Goal: Task Accomplishment & Management: Use online tool/utility

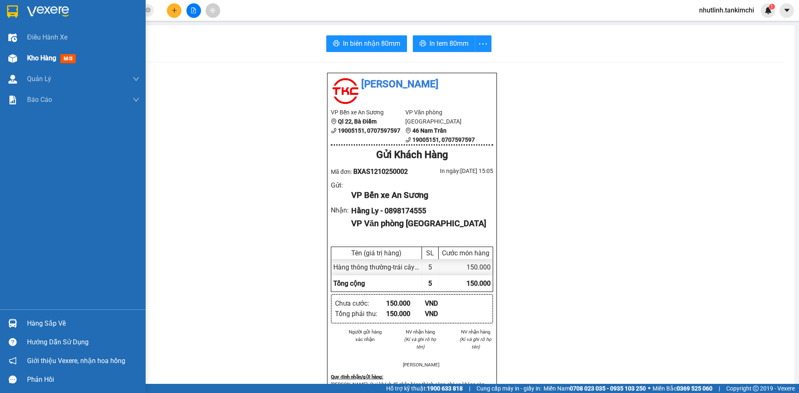
click at [25, 57] on div "Kho hàng mới" at bounding box center [73, 58] width 146 height 21
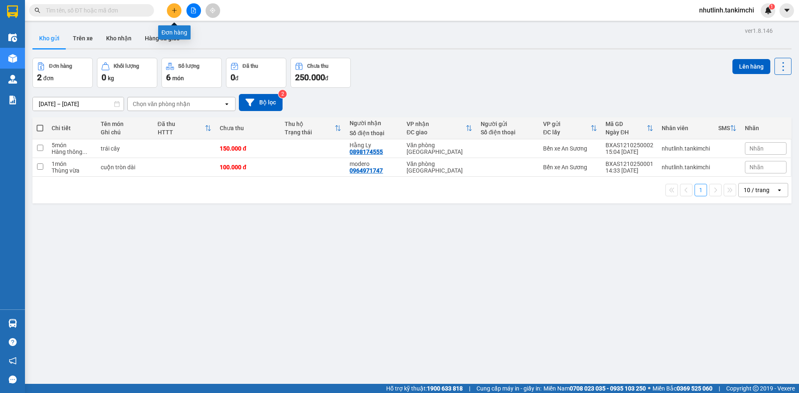
click at [171, 8] on button at bounding box center [174, 10] width 15 height 15
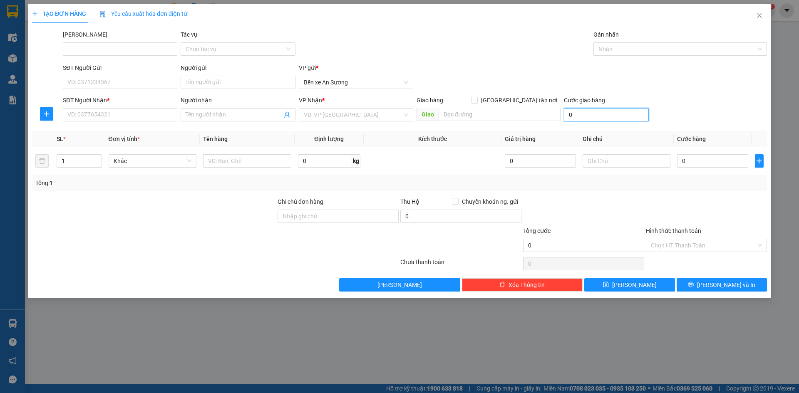
drag, startPoint x: 602, startPoint y: 113, endPoint x: 562, endPoint y: 111, distance: 39.6
click at [601, 113] on input "0" at bounding box center [606, 114] width 85 height 13
click at [570, 115] on input "0" at bounding box center [606, 114] width 85 height 13
type input "90"
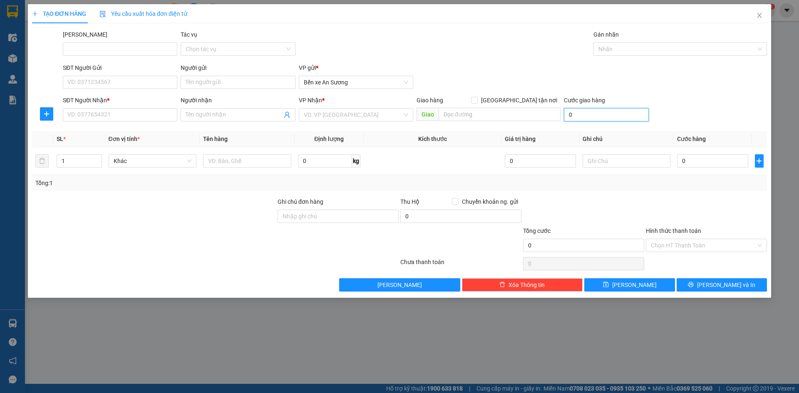
type input "90"
type input "900"
type input "9.000"
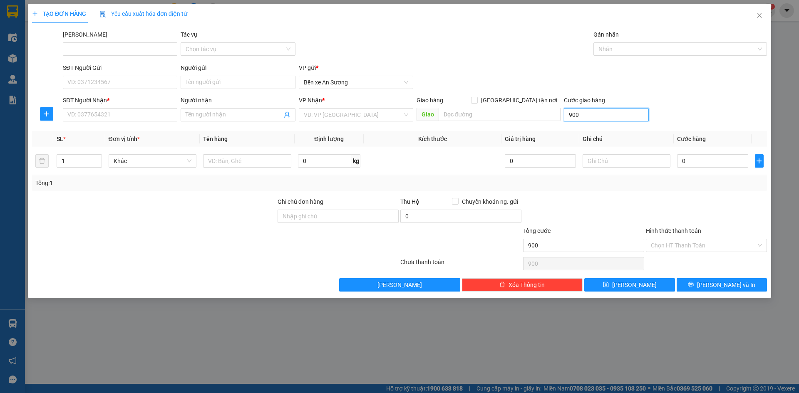
type input "9.000"
type input "90.000"
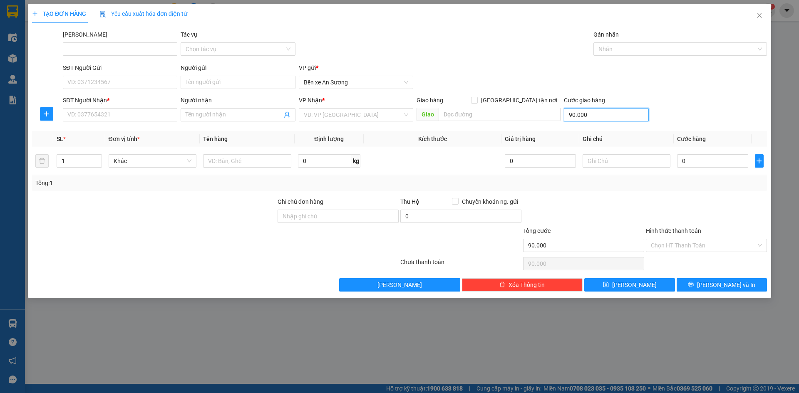
type input "900.000"
type input "90.000"
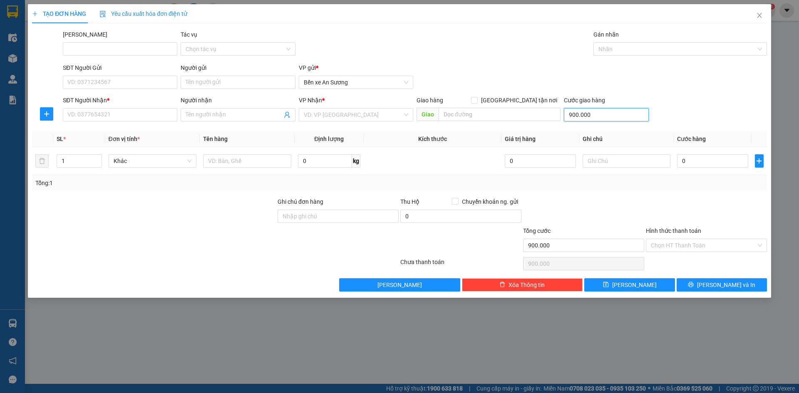
type input "90.000"
type input "9.000"
type input "900"
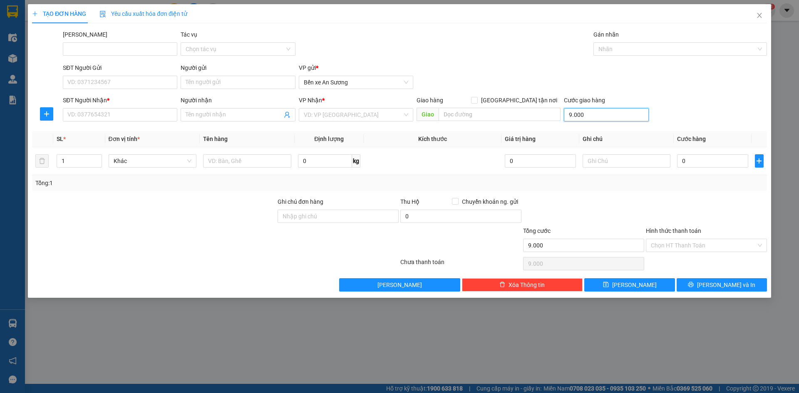
type input "900"
type input "90"
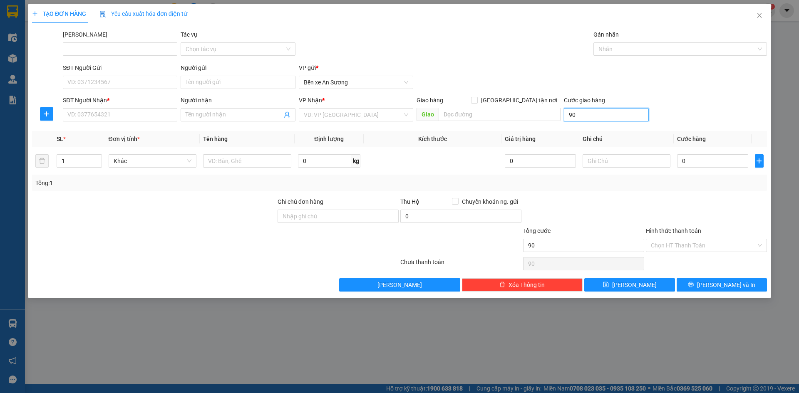
type input "9"
type input "0"
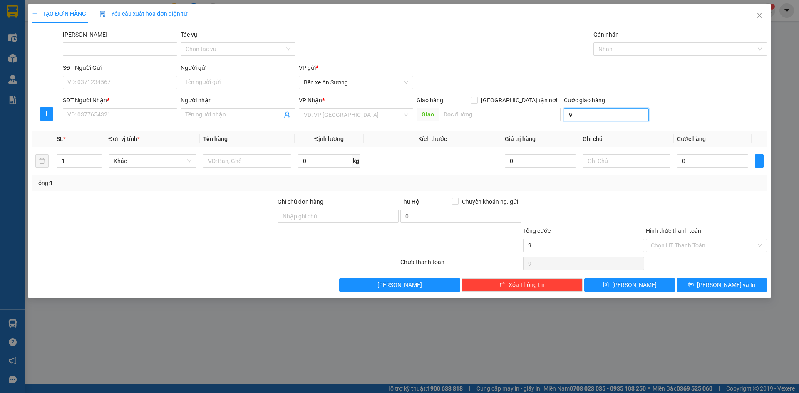
type input "0"
click at [702, 155] on input "0" at bounding box center [712, 160] width 71 height 13
click at [690, 162] on input "0" at bounding box center [712, 160] width 71 height 13
click at [681, 164] on input "0" at bounding box center [712, 160] width 71 height 13
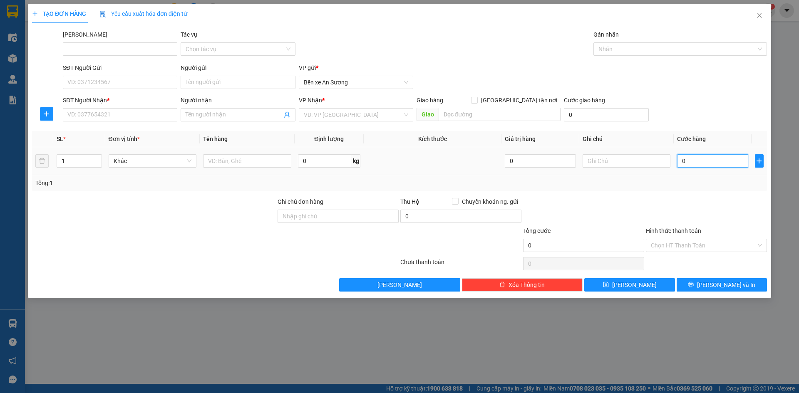
type input "90"
type input "900"
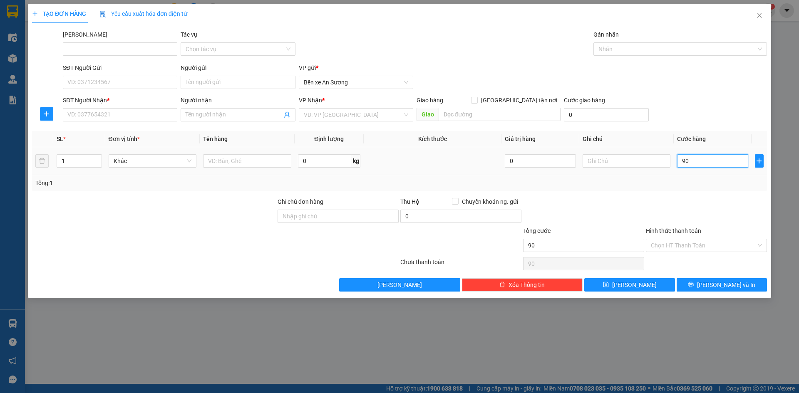
type input "900"
type input "9.000"
type input "90.000"
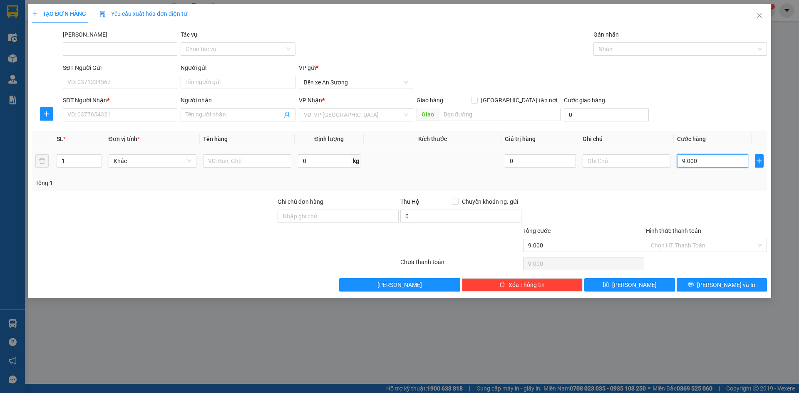
type input "90.000"
type input "900.000"
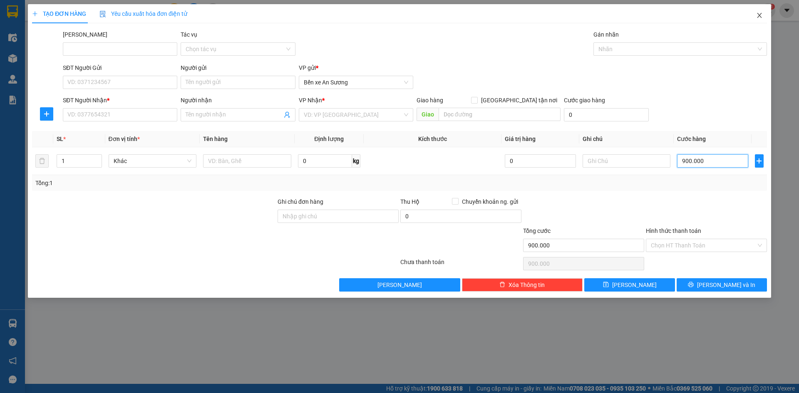
type input "900.000"
click at [764, 16] on span "Close" at bounding box center [759, 15] width 23 height 23
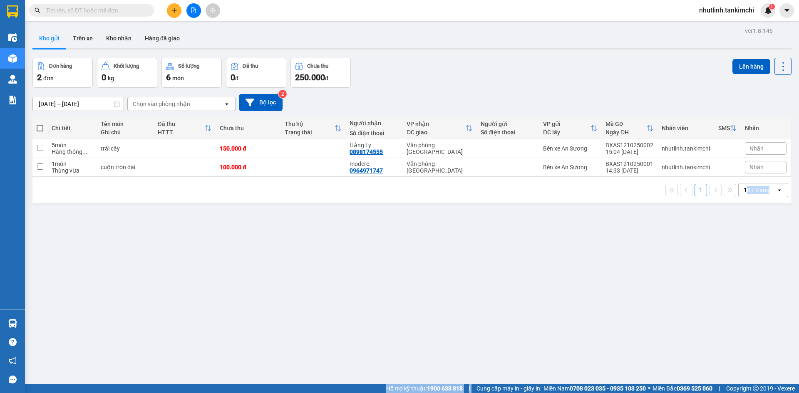
drag, startPoint x: 468, startPoint y: 387, endPoint x: 690, endPoint y: 352, distance: 225.1
click at [725, 374] on section "Kết quả tìm kiếm ( 0 ) Bộ lọc No Data nhutlinh.tankimchi 1 Điều hành xe Kho hàn…" at bounding box center [399, 196] width 799 height 393
click at [628, 321] on div "ver 1.8.146 Kho gửi Trên xe Kho nhận Hàng đã giao Đơn hàng 2 đơn Khối lượng 0 k…" at bounding box center [412, 221] width 766 height 393
click at [428, 327] on div "ver 1.8.146 Kho gửi Trên xe Kho nhận Hàng đã giao Đơn hàng 2 đơn Khối lượng 0 k…" at bounding box center [412, 221] width 766 height 393
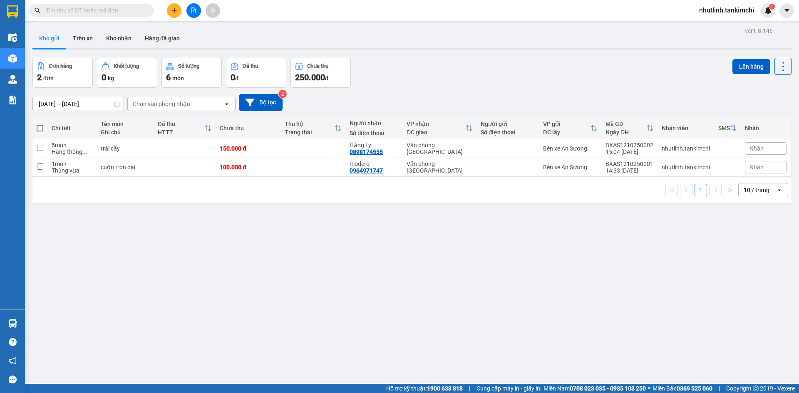
click at [426, 326] on div "ver 1.8.146 Kho gửi Trên xe Kho nhận Hàng đã giao Đơn hàng 2 đơn Khối lượng 0 k…" at bounding box center [412, 221] width 766 height 393
click at [177, 9] on icon "plus" at bounding box center [175, 10] width 6 height 6
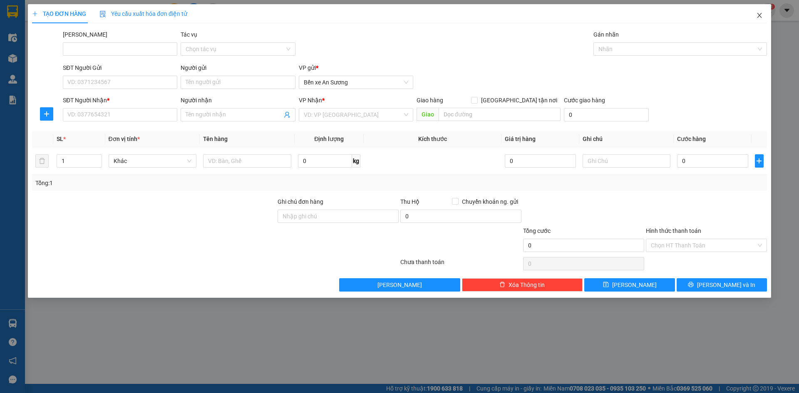
click at [757, 15] on icon "close" at bounding box center [760, 15] width 7 height 7
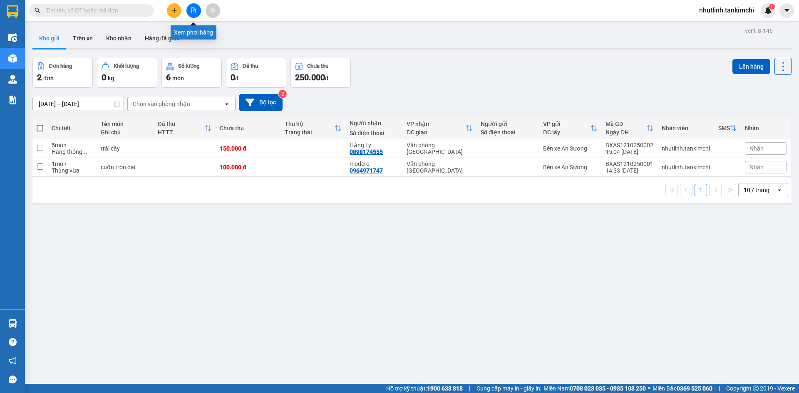
click at [193, 2] on div "Kết quả tìm kiếm ( 0 ) Bộ lọc No Data nhutlinh.tankimchi 1" at bounding box center [399, 10] width 799 height 21
click at [195, 10] on icon "file-add" at bounding box center [194, 10] width 5 height 6
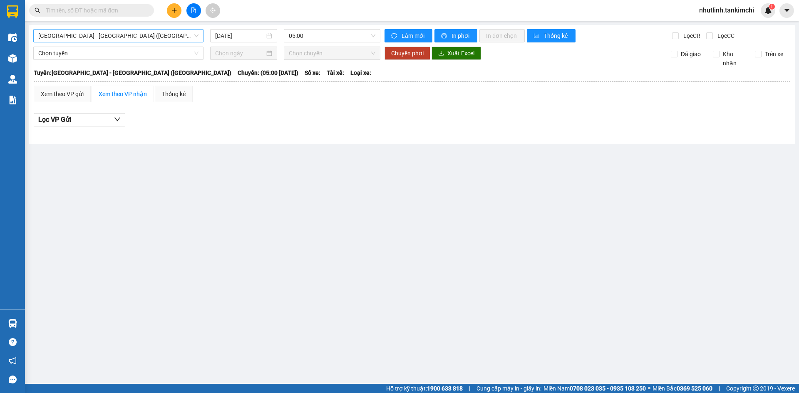
click at [152, 34] on span "Đà Nẵng - Hà Nội (Hàng)" at bounding box center [118, 36] width 160 height 12
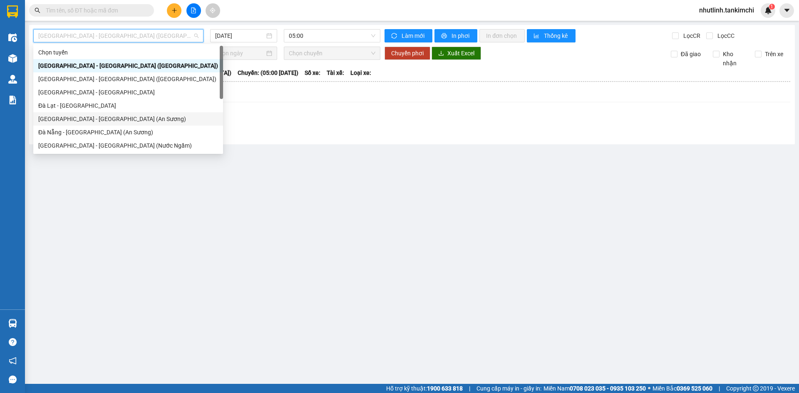
click at [118, 117] on div "Sài Gòn - Đà Nẵng (An Sương)" at bounding box center [128, 119] width 180 height 9
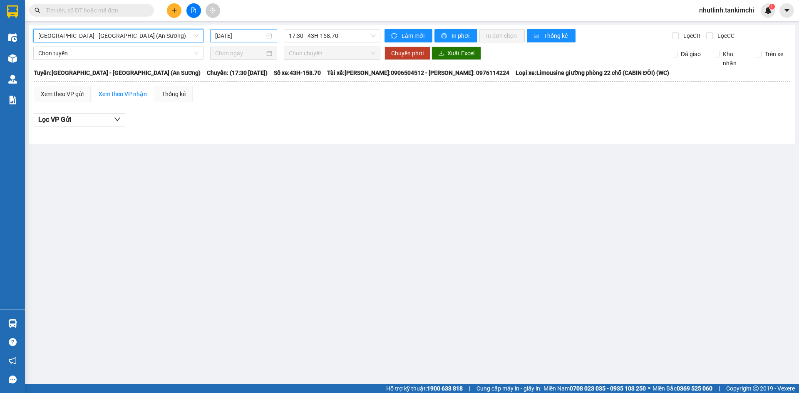
click at [252, 30] on div "[DATE]" at bounding box center [243, 35] width 67 height 13
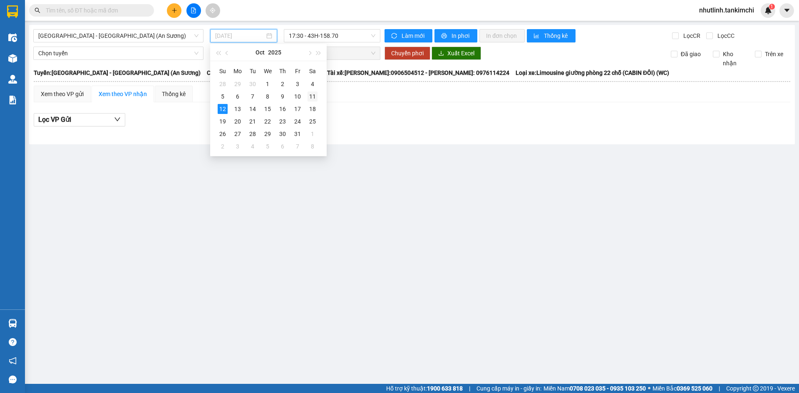
click at [311, 98] on div "11" at bounding box center [313, 97] width 10 height 10
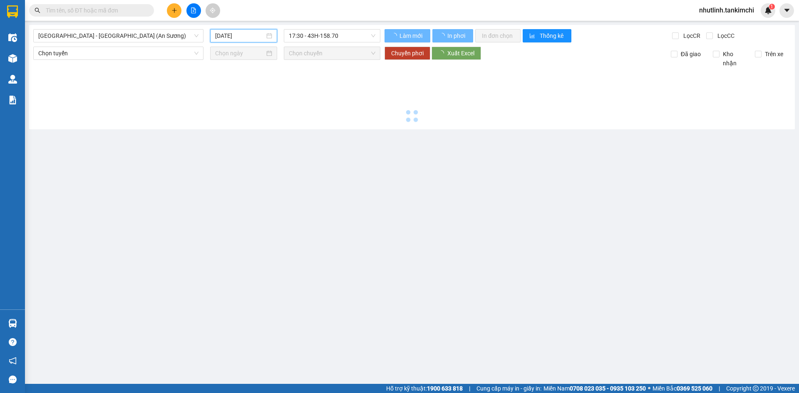
type input "11/10/2025"
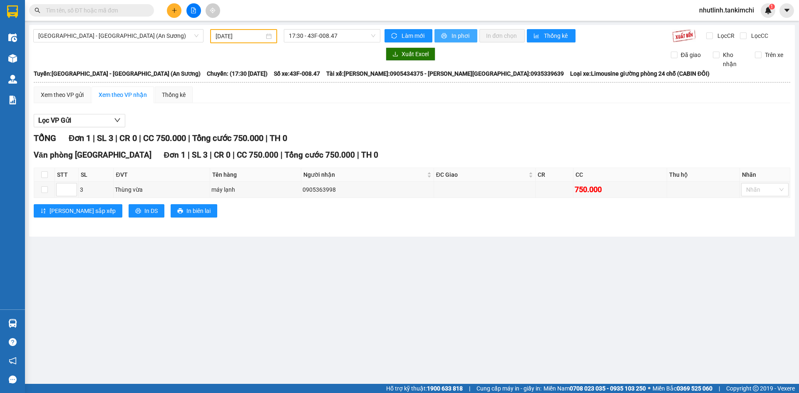
click at [458, 34] on span "In phơi" at bounding box center [461, 35] width 19 height 9
click at [125, 34] on span "Sài Gòn - Đà Nẵng (An Sương)" at bounding box center [118, 36] width 160 height 12
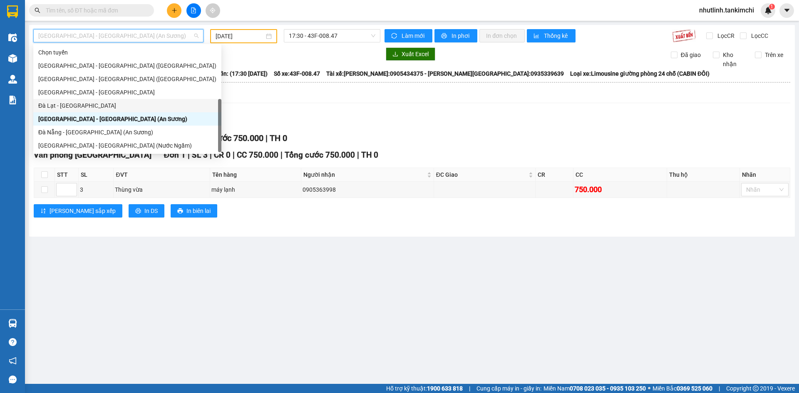
scroll to position [13, 0]
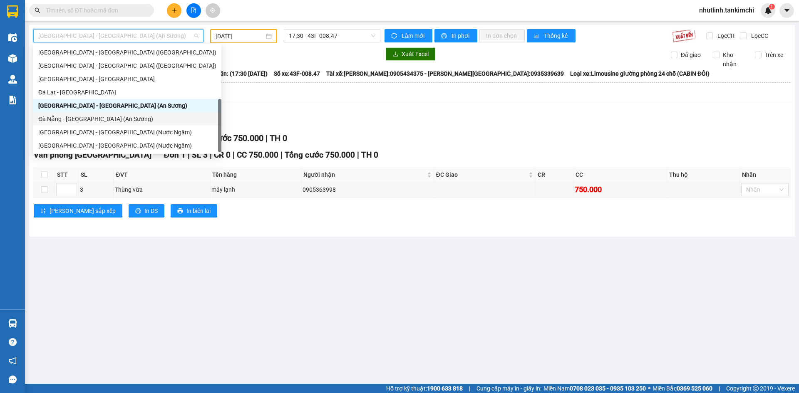
click at [99, 115] on div "Đà Nẵng - Sài Gòn (An Sương)" at bounding box center [127, 119] width 178 height 9
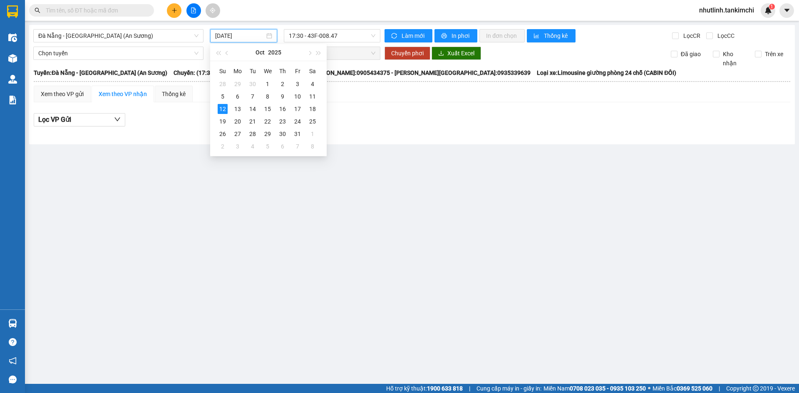
click at [244, 32] on input "[DATE]" at bounding box center [240, 35] width 50 height 9
click at [311, 95] on div "11" at bounding box center [313, 97] width 10 height 10
type input "11/10/2025"
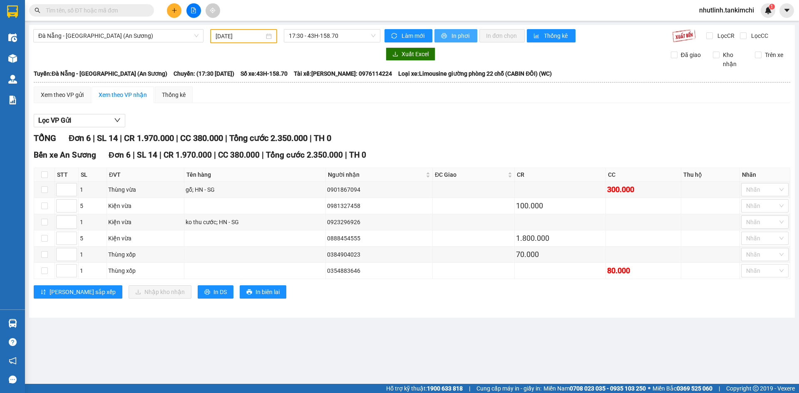
click at [452, 33] on span "In phơi" at bounding box center [461, 35] width 19 height 9
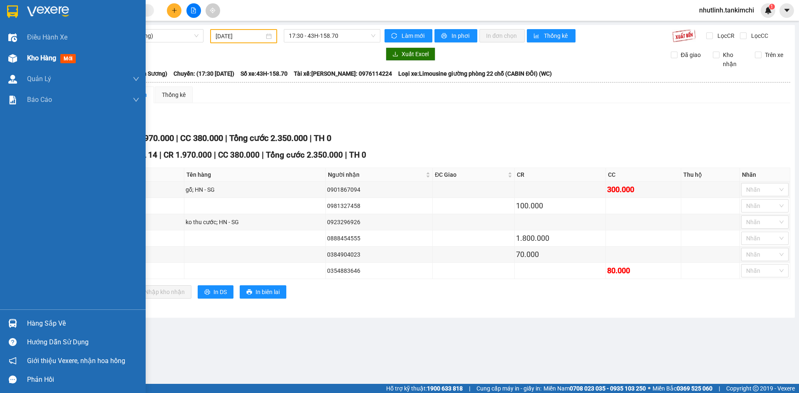
click at [44, 51] on div "Kho hàng mới" at bounding box center [83, 58] width 112 height 21
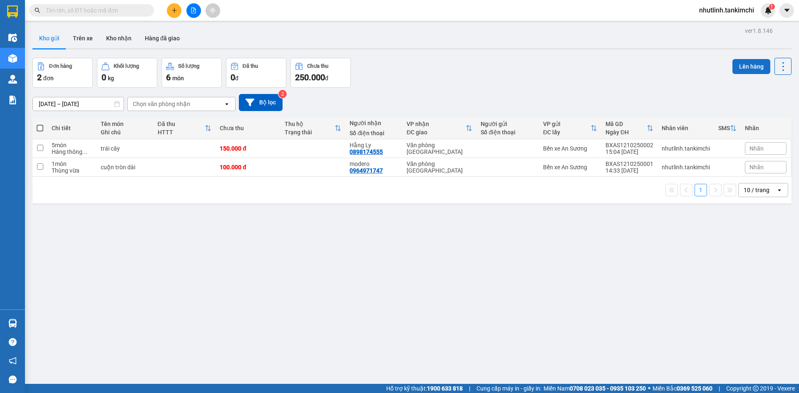
click at [747, 64] on button "Lên hàng" at bounding box center [752, 66] width 38 height 15
click at [40, 130] on span at bounding box center [40, 128] width 7 height 7
click at [40, 124] on input "checkbox" at bounding box center [40, 124] width 0 height 0
checkbox input "true"
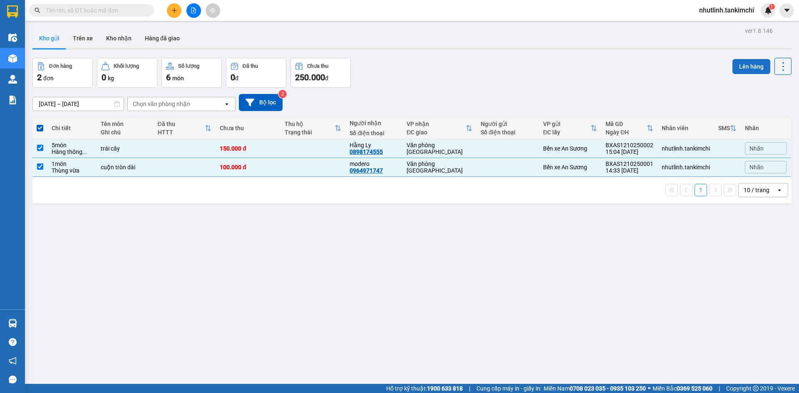
click at [745, 60] on button "Lên hàng" at bounding box center [752, 66] width 38 height 15
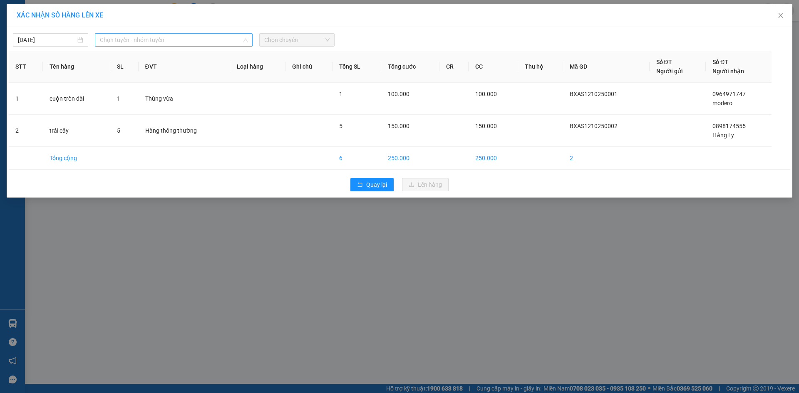
click at [157, 40] on span "Chọn tuyến - nhóm tuyến" at bounding box center [174, 40] width 148 height 12
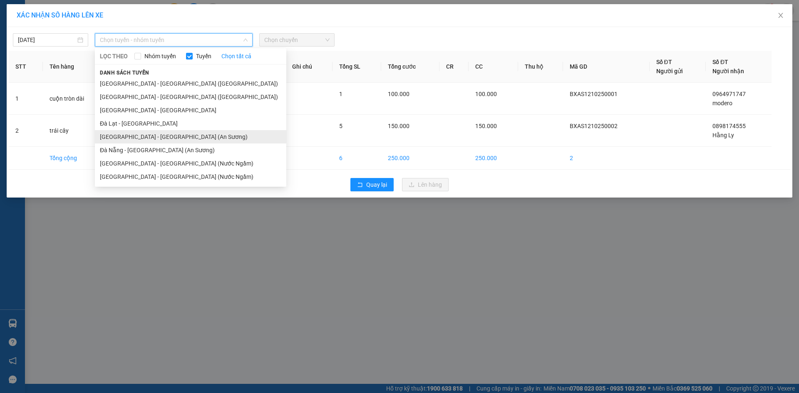
click at [159, 139] on li "Sài Gòn - Đà Nẵng (An Sương)" at bounding box center [191, 136] width 192 height 13
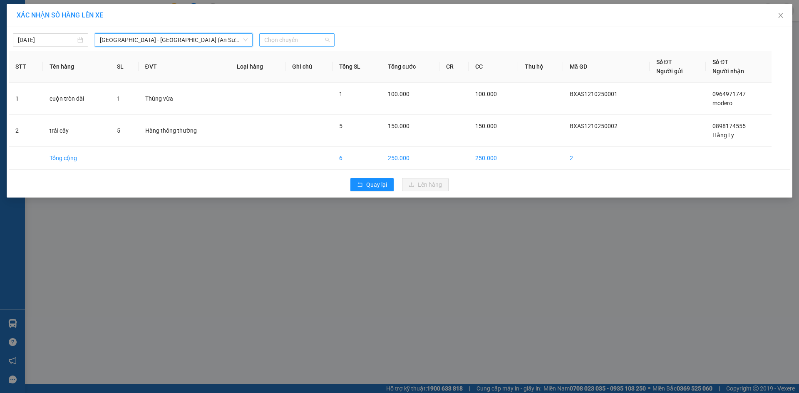
click at [281, 35] on span "Chọn chuyến" at bounding box center [296, 40] width 65 height 12
click at [276, 69] on div "17:30 - 43H-158.70" at bounding box center [296, 69] width 65 height 9
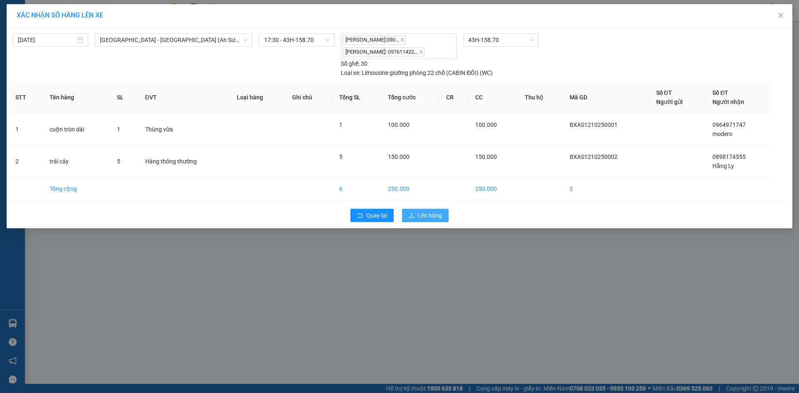
click at [425, 218] on span "Lên hàng" at bounding box center [430, 215] width 24 height 9
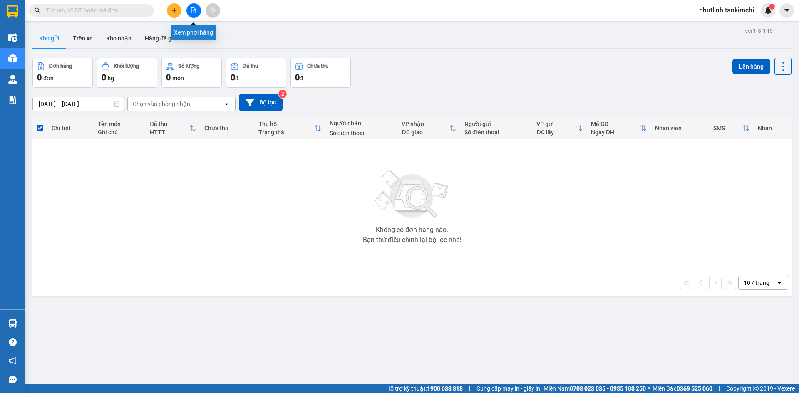
click at [196, 11] on icon "file-add" at bounding box center [194, 10] width 5 height 6
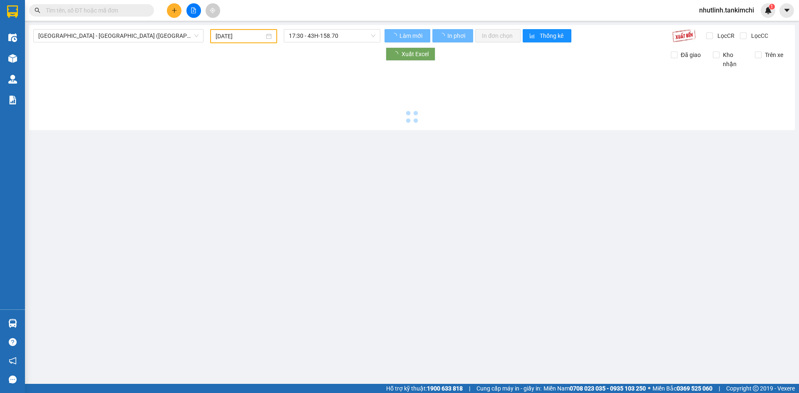
type input "[DATE]"
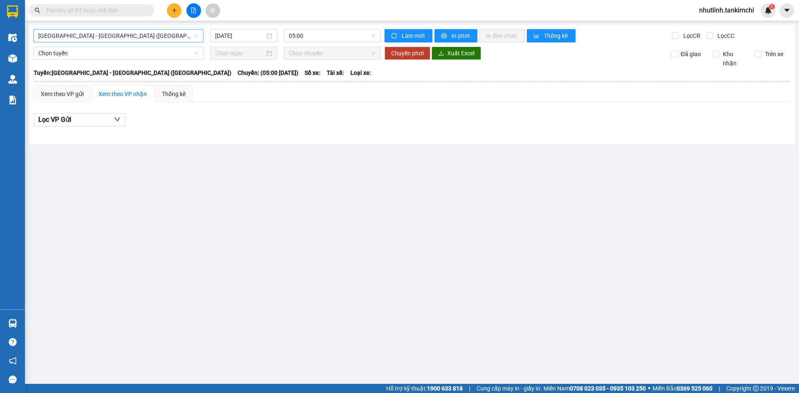
click at [130, 36] on span "Đà Nẵng - Hà Nội (Hàng)" at bounding box center [118, 36] width 160 height 12
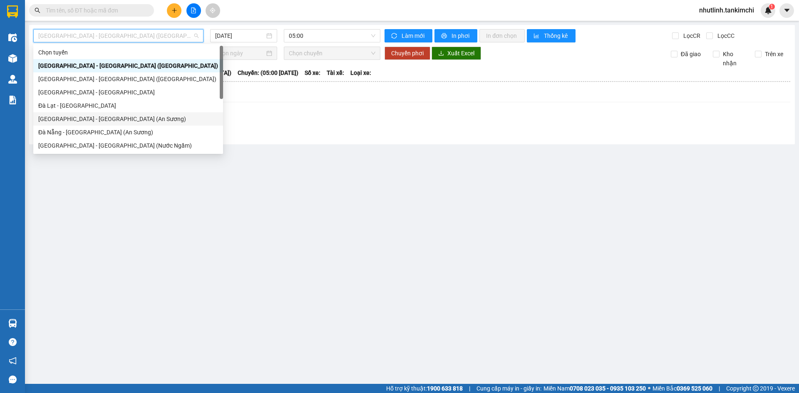
click at [99, 119] on div "Sài Gòn - Đà Nẵng (An Sương)" at bounding box center [128, 119] width 180 height 9
type input "[DATE]"
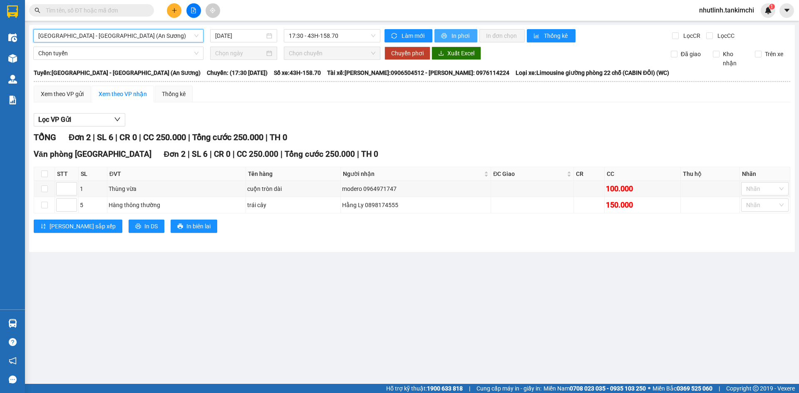
click at [462, 32] on span "In phơi" at bounding box center [461, 35] width 19 height 9
